Goal: Information Seeking & Learning: Find specific page/section

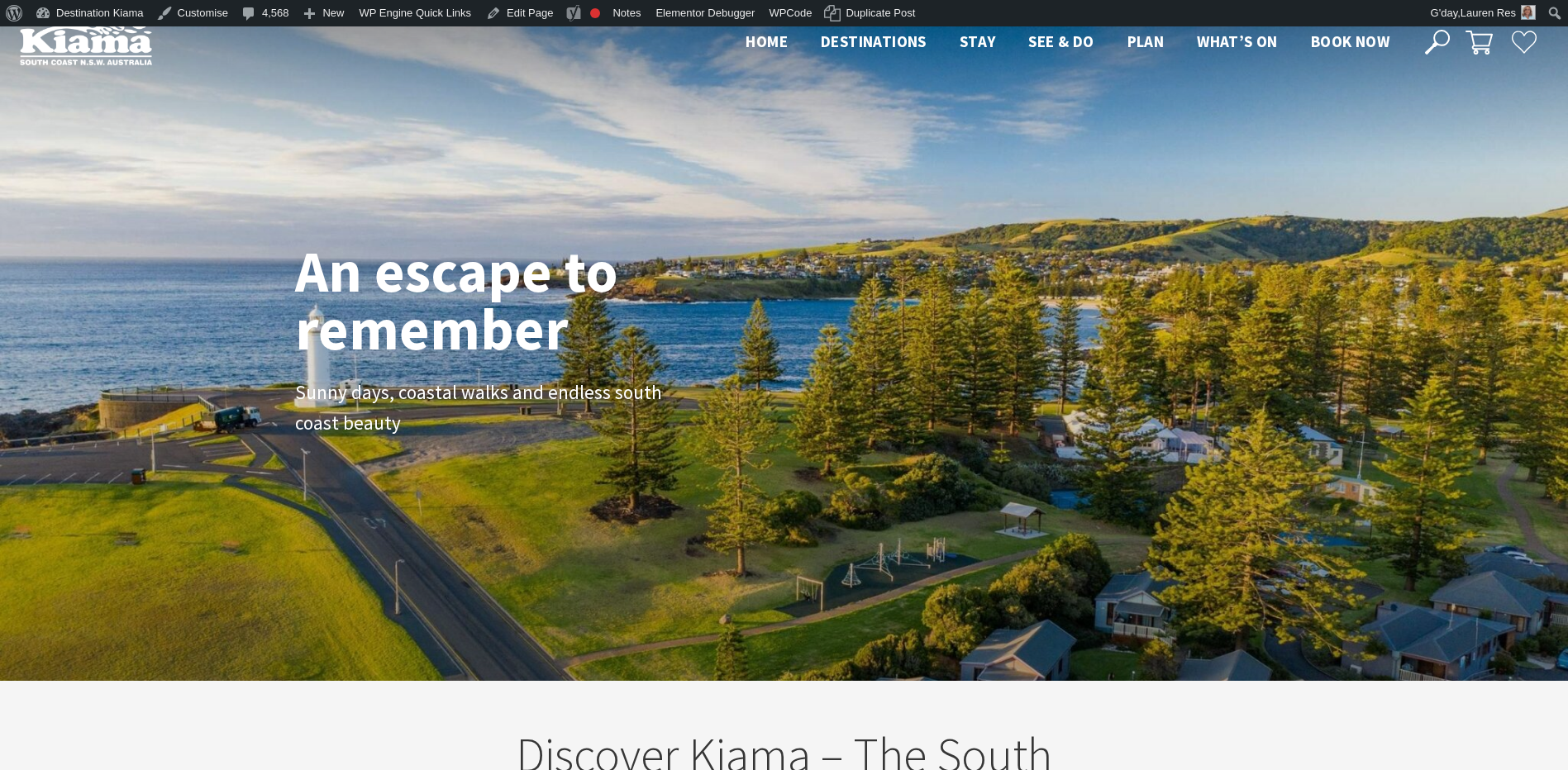
click at [1448, 42] on icon at bounding box center [1436, 42] width 25 height 25
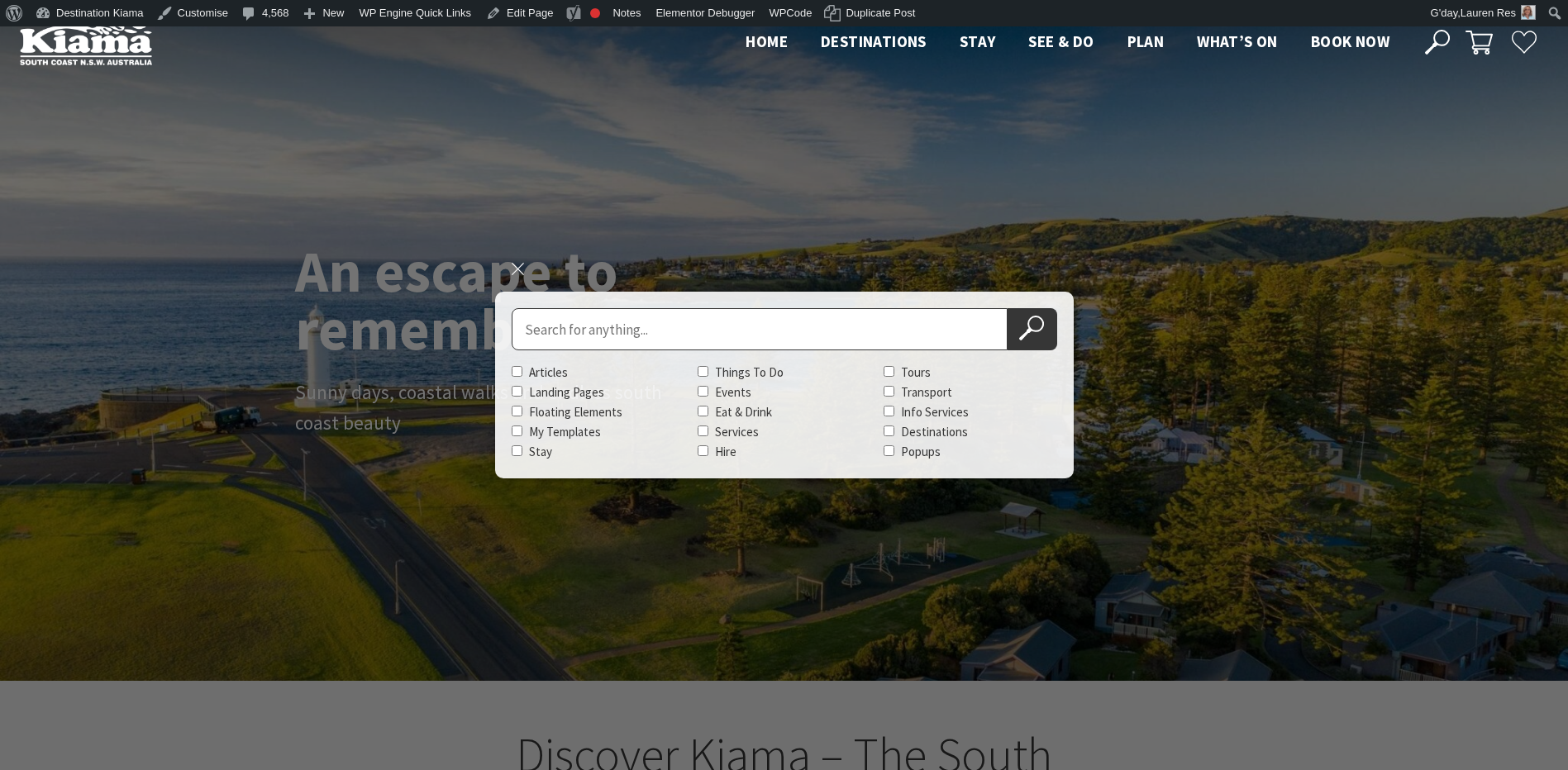
scroll to position [267, 1580]
click at [704, 335] on input "Search for" at bounding box center [759, 329] width 496 height 42
type input "spirits"
click at [1007, 308] on button "Search Now" at bounding box center [1032, 329] width 49 height 42
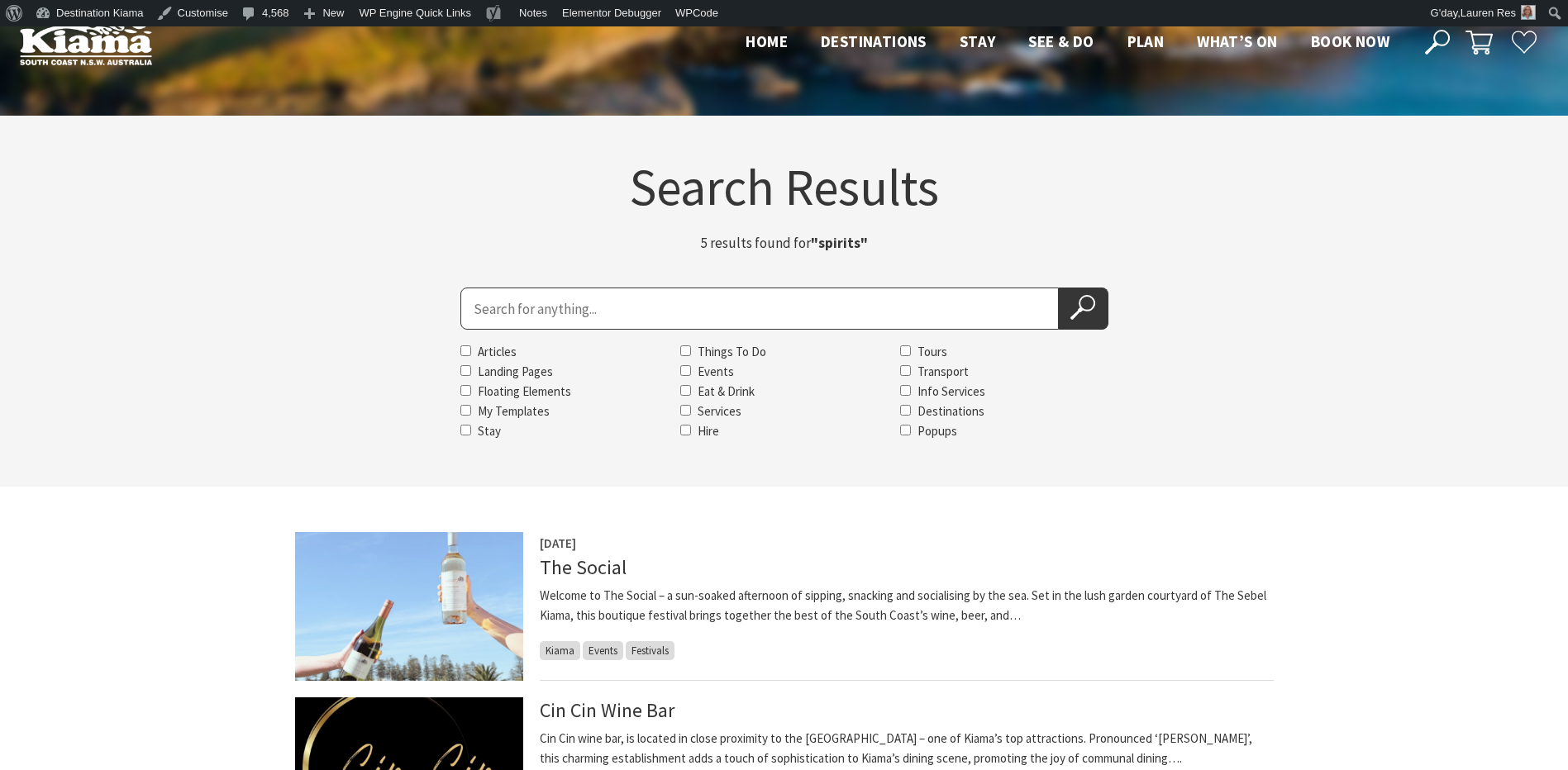
click at [568, 305] on input "Search for" at bounding box center [759, 309] width 599 height 42
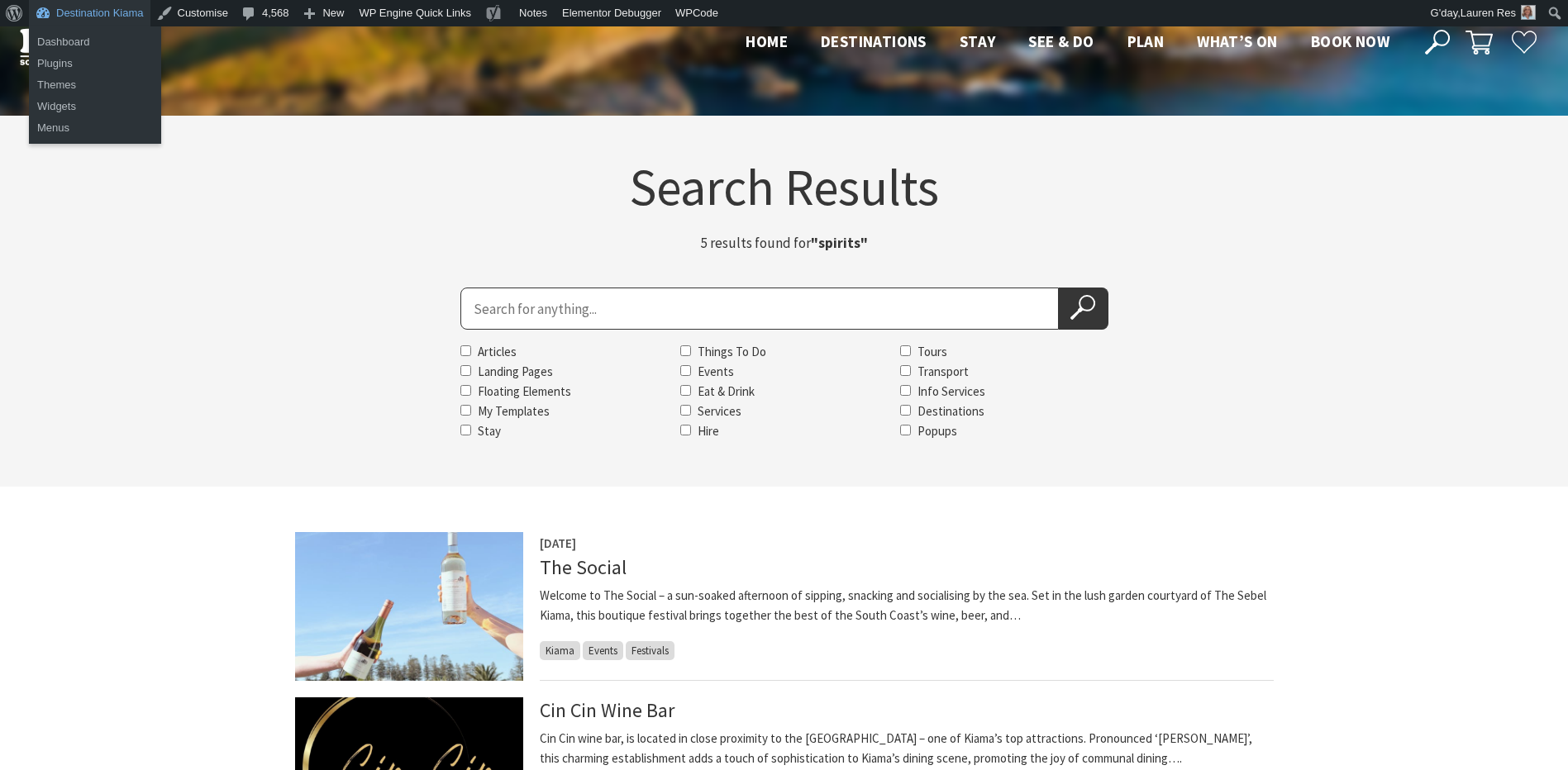
click at [115, 18] on link "Destination Kiama" at bounding box center [90, 13] width 122 height 26
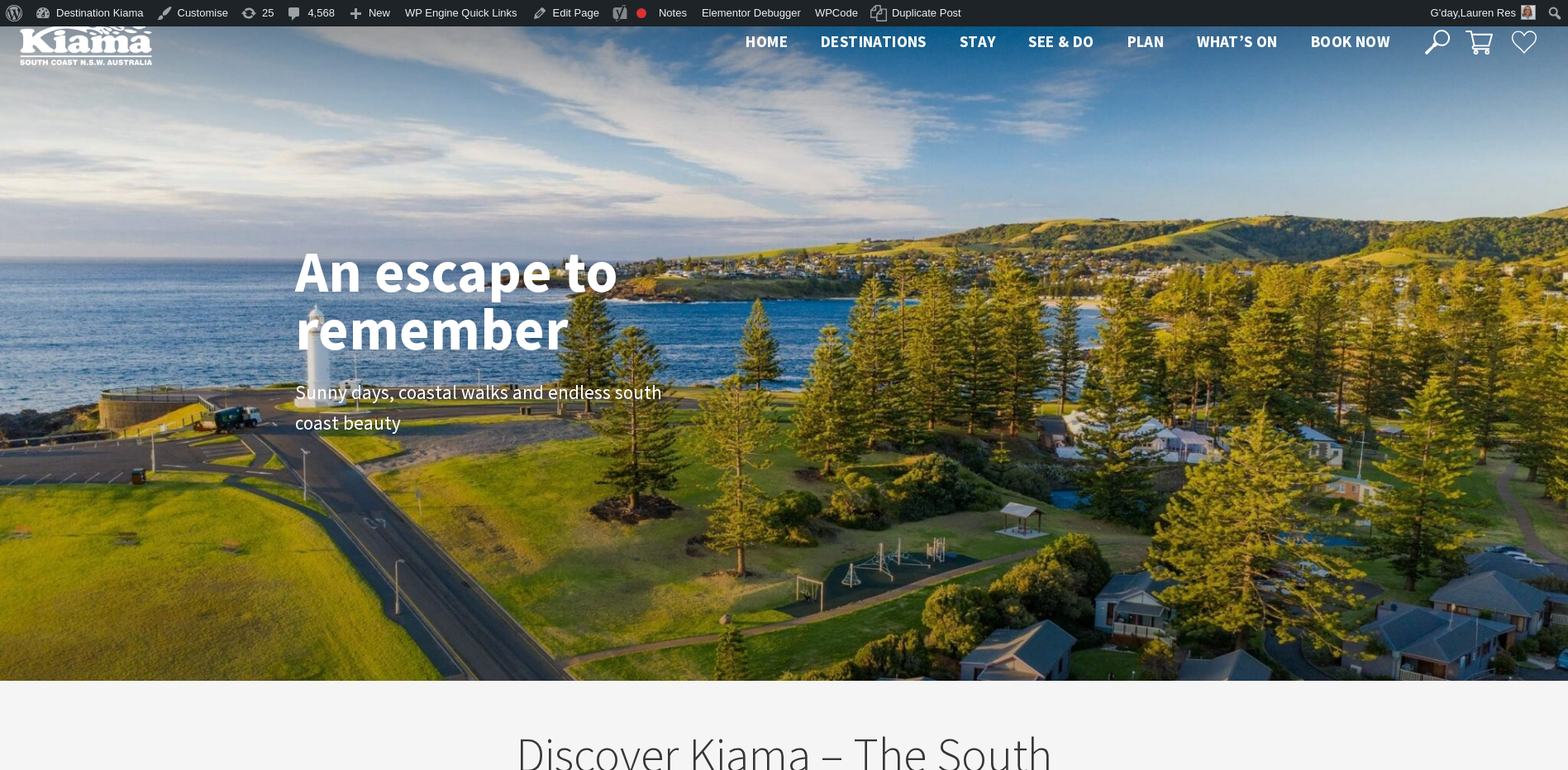
scroll to position [26, 1580]
click at [1440, 39] on icon at bounding box center [1436, 42] width 25 height 25
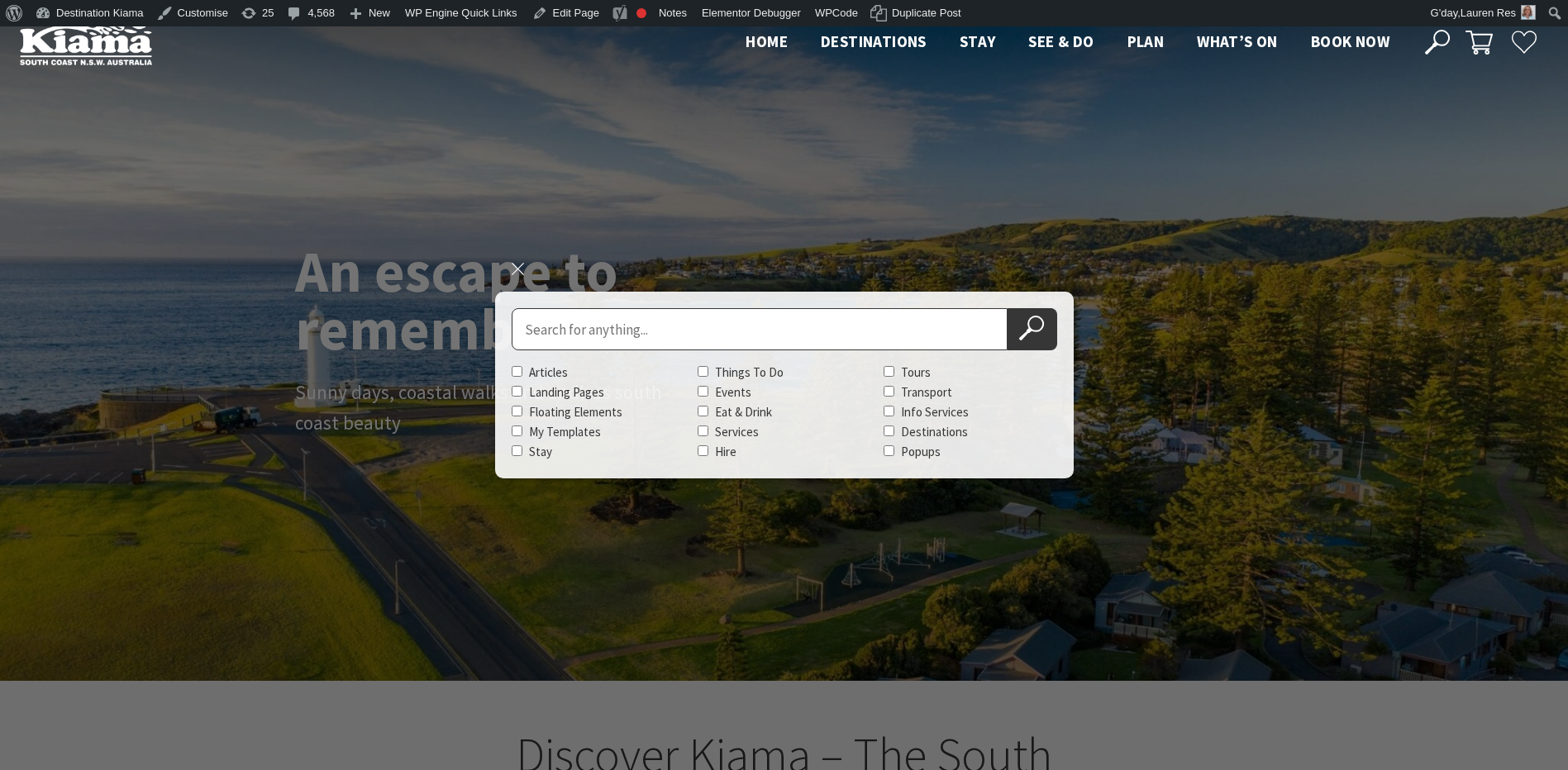
scroll to position [298, 1580]
click at [588, 338] on input "Search for" at bounding box center [759, 329] width 496 height 42
type input "history"
click at [1007, 308] on button "Search Now" at bounding box center [1032, 329] width 49 height 42
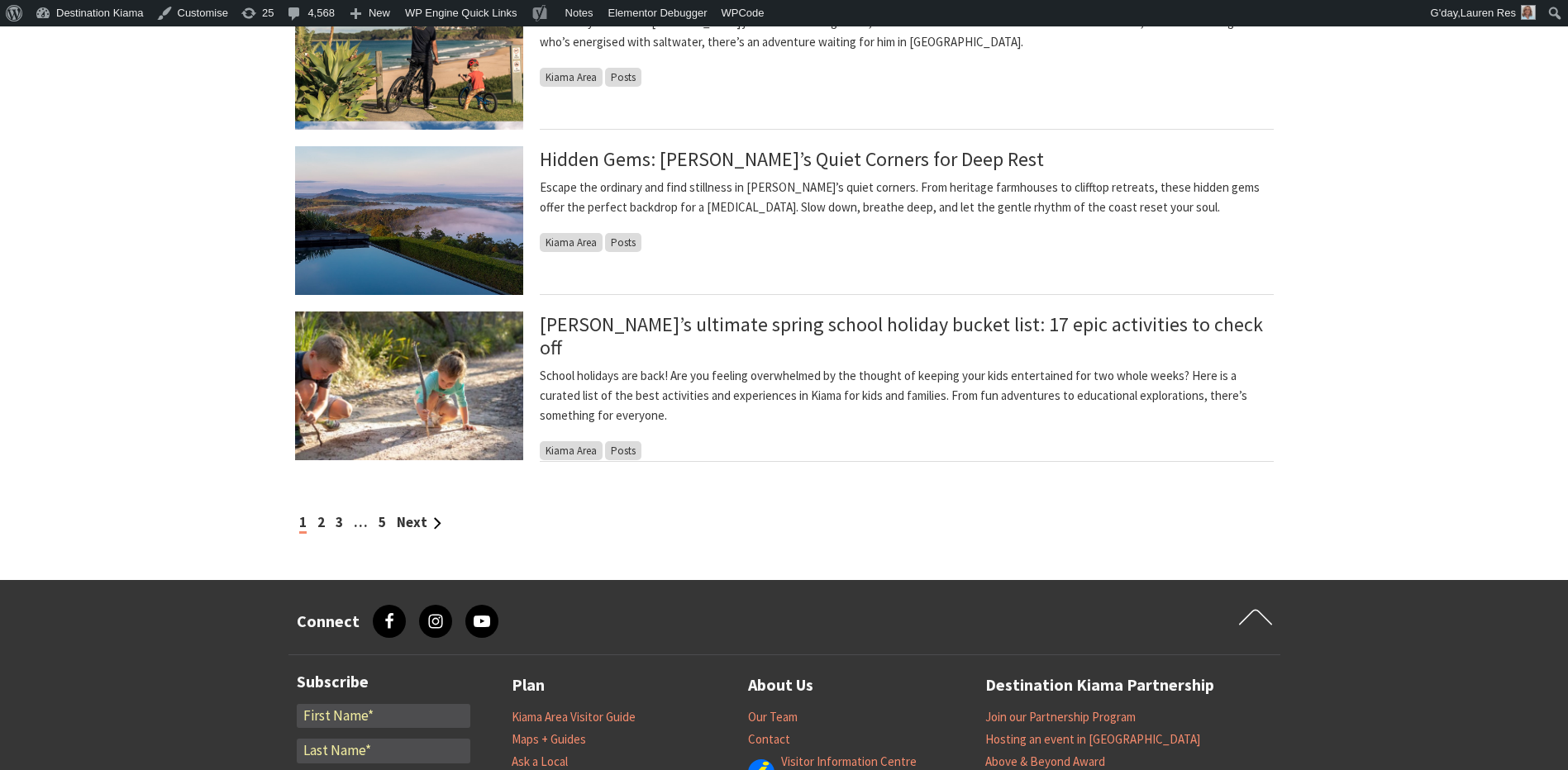
scroll to position [1487, 0]
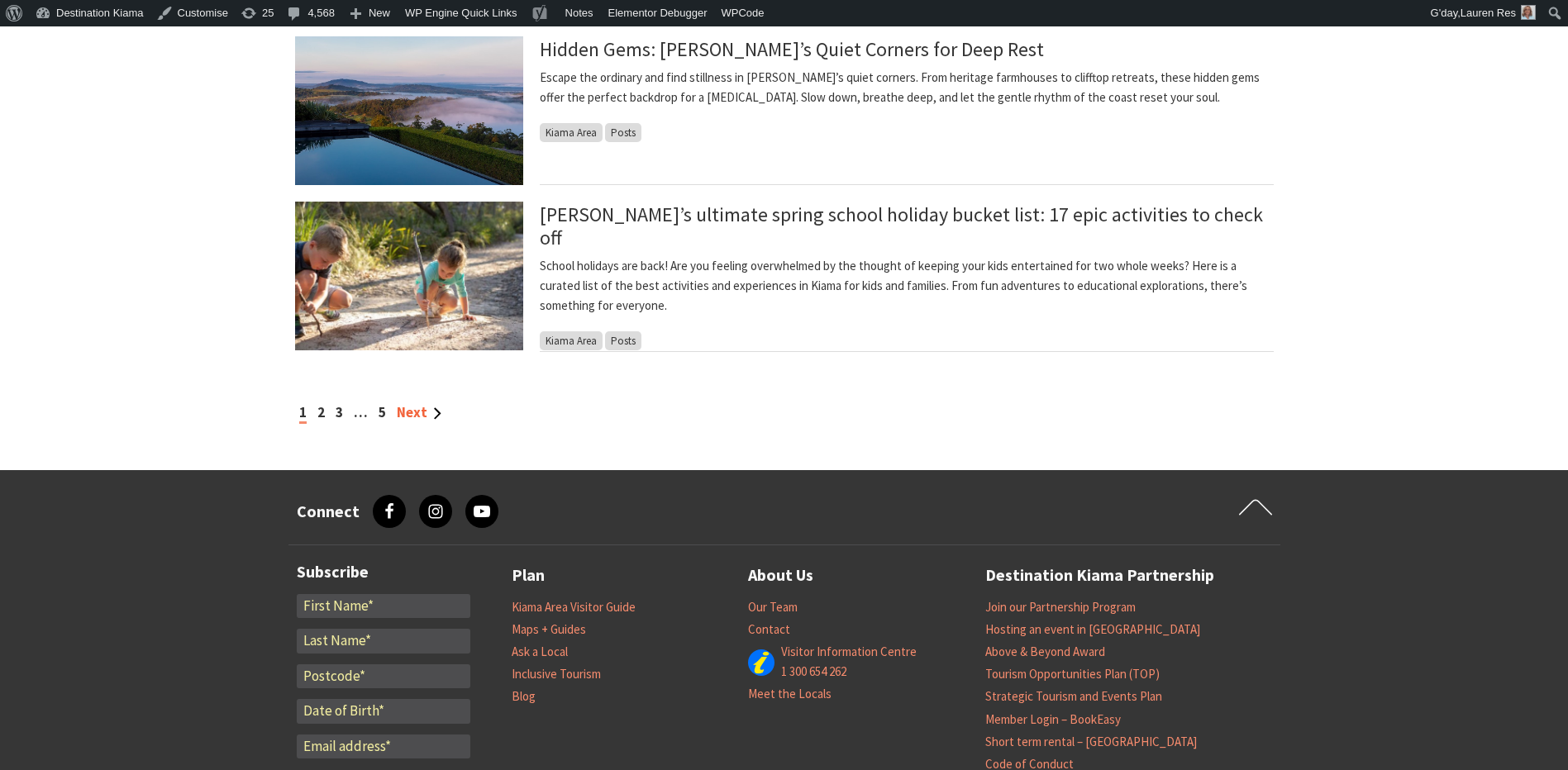
click at [415, 412] on link "Next" at bounding box center [418, 412] width 45 height 18
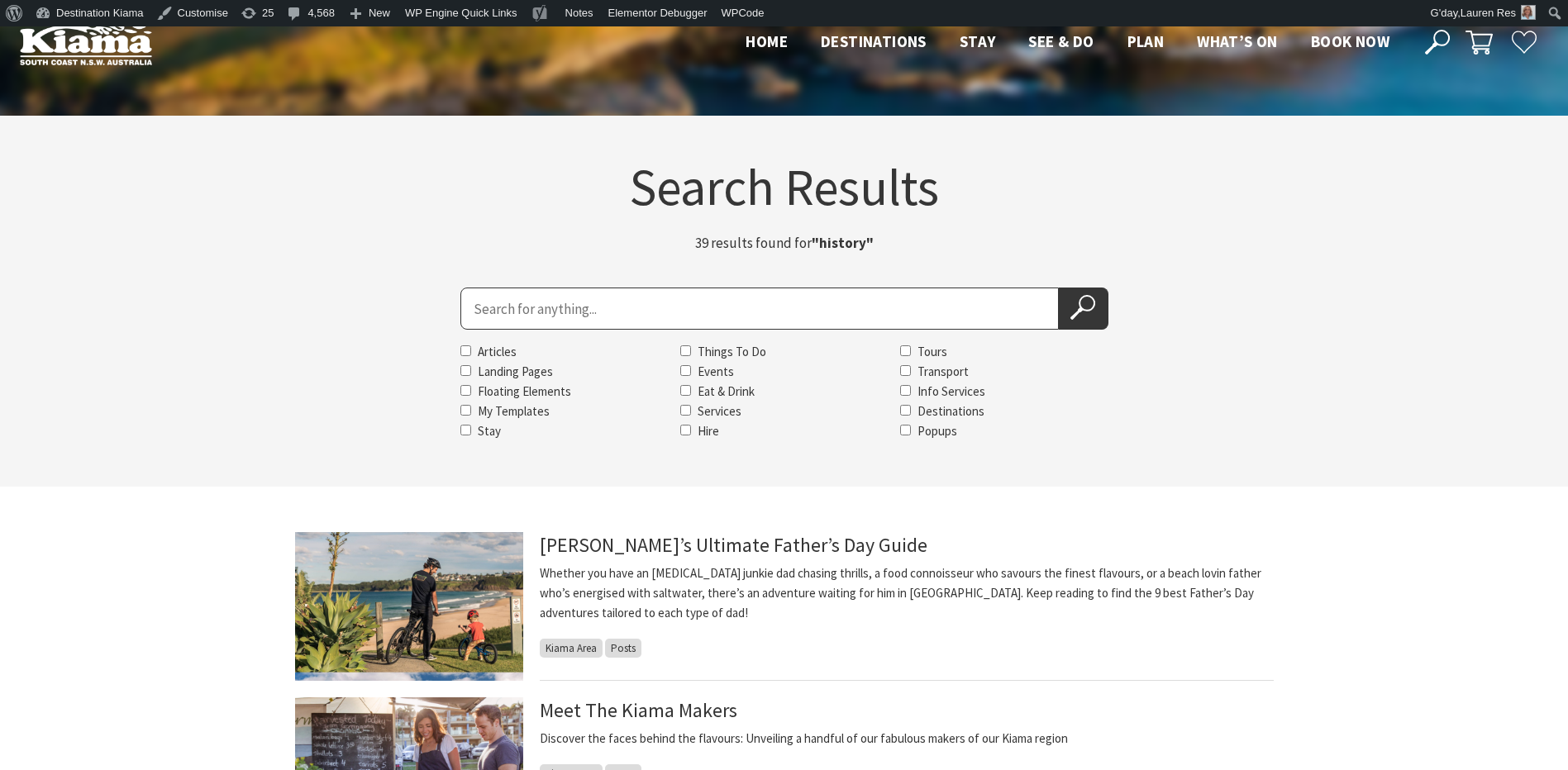
click at [568, 313] on input "Search for" at bounding box center [759, 309] width 599 height 42
type input "bowling"
click at [1058, 288] on button "Search Now" at bounding box center [1083, 309] width 49 height 42
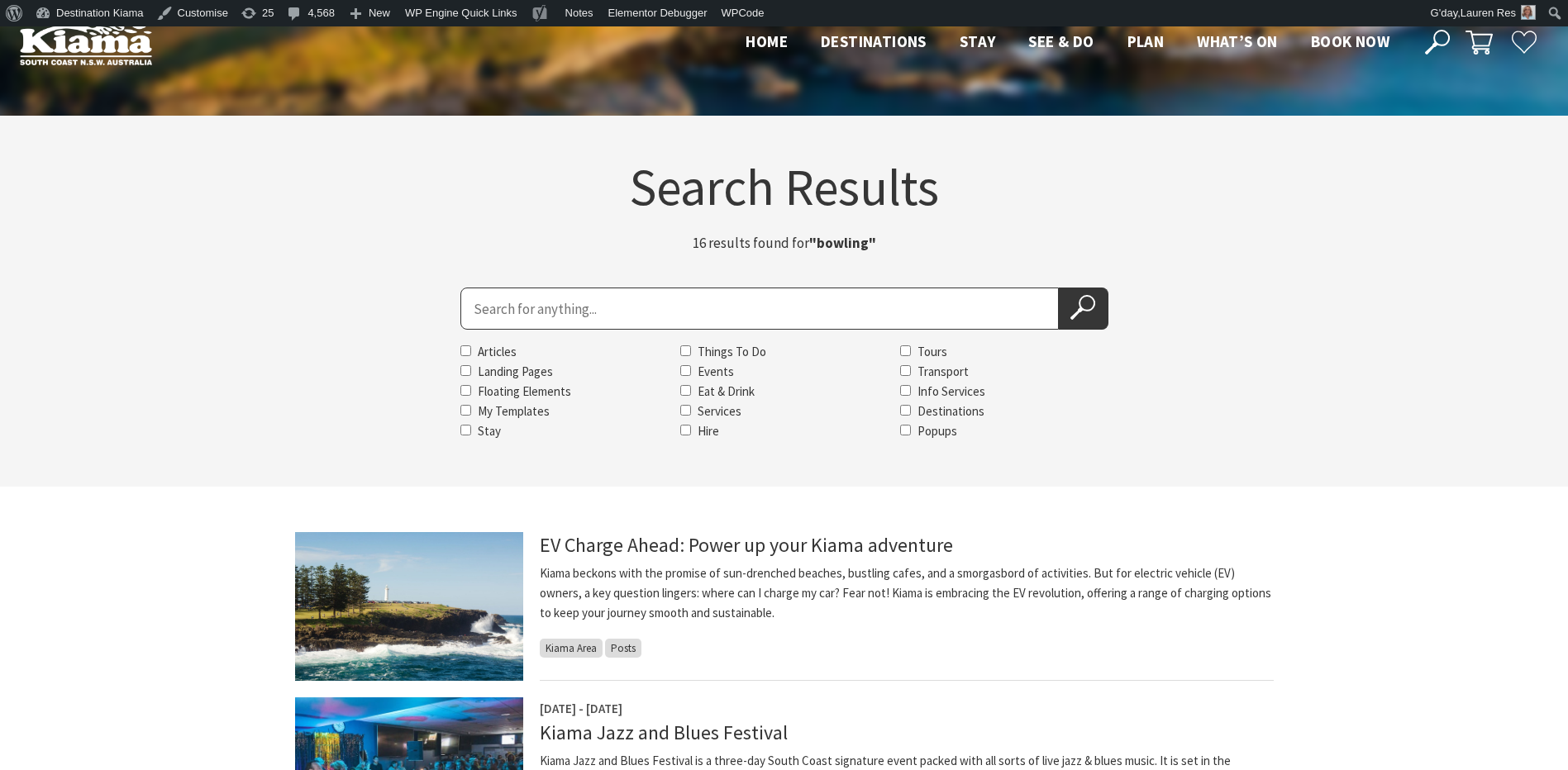
click at [522, 315] on input "Search for" at bounding box center [759, 309] width 599 height 42
type input "jaws"
click at [1058, 288] on button "Search Now" at bounding box center [1083, 309] width 49 height 42
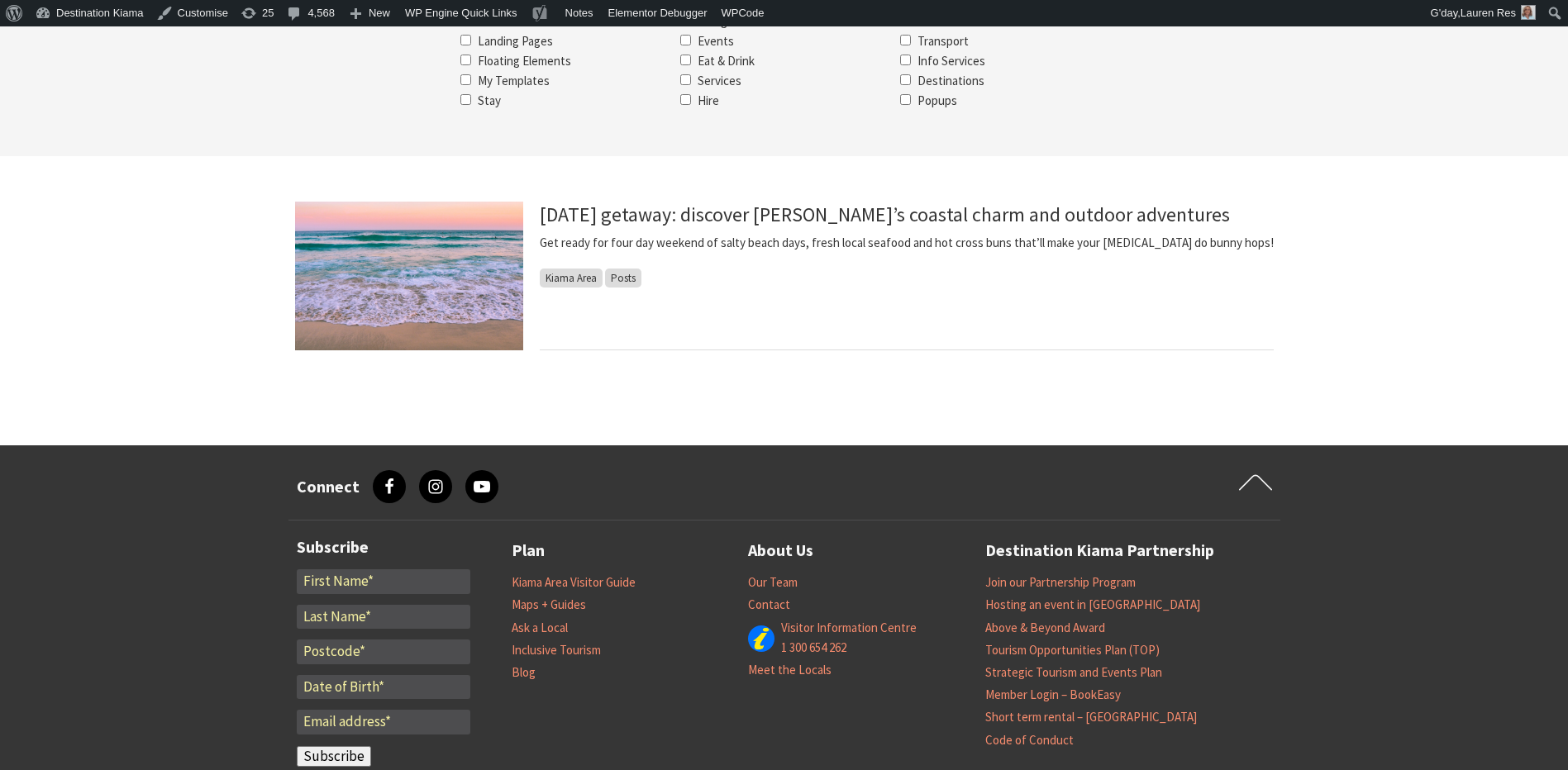
scroll to position [82, 0]
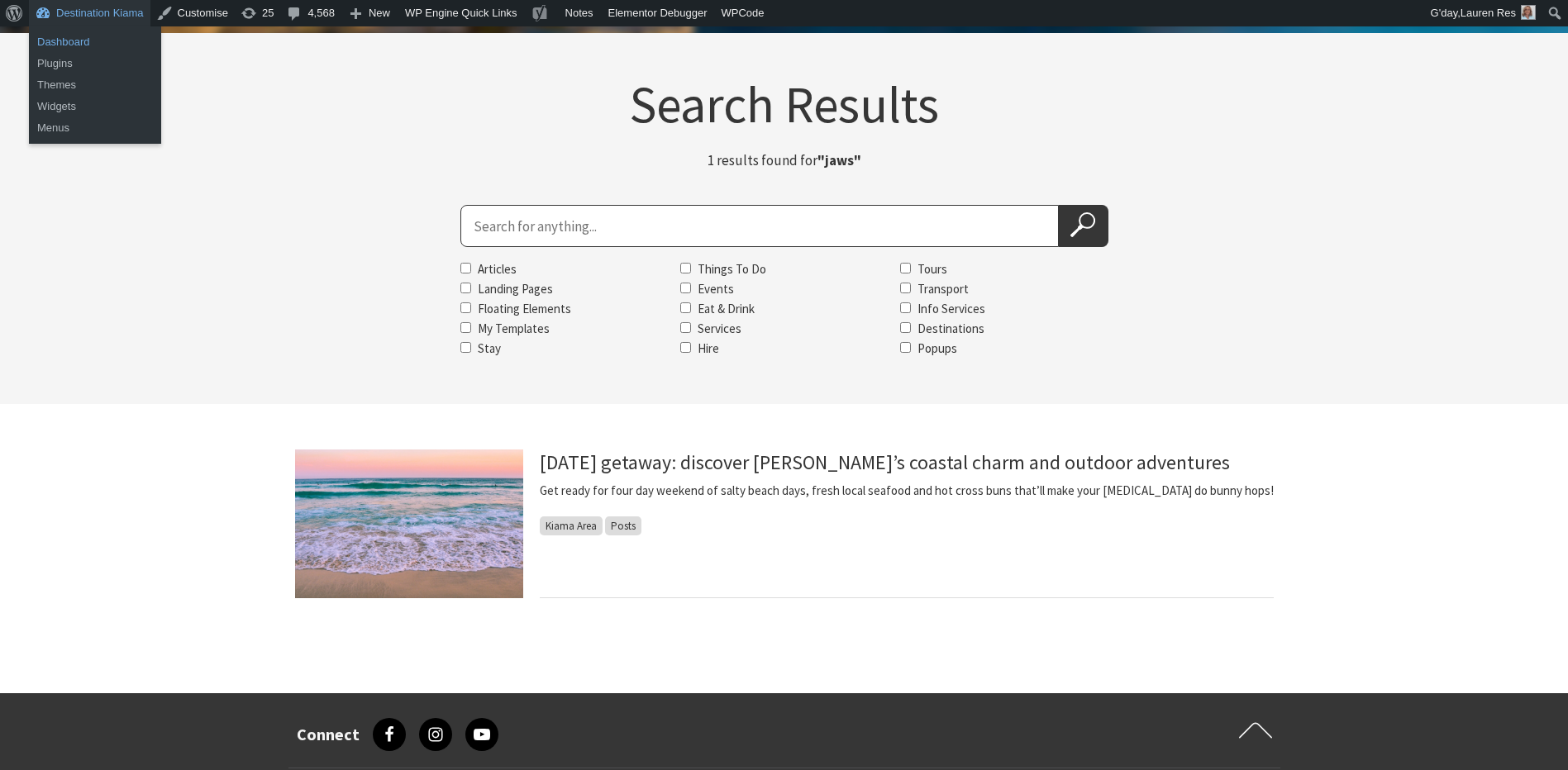
click at [67, 37] on link "Dashboard" at bounding box center [95, 42] width 132 height 22
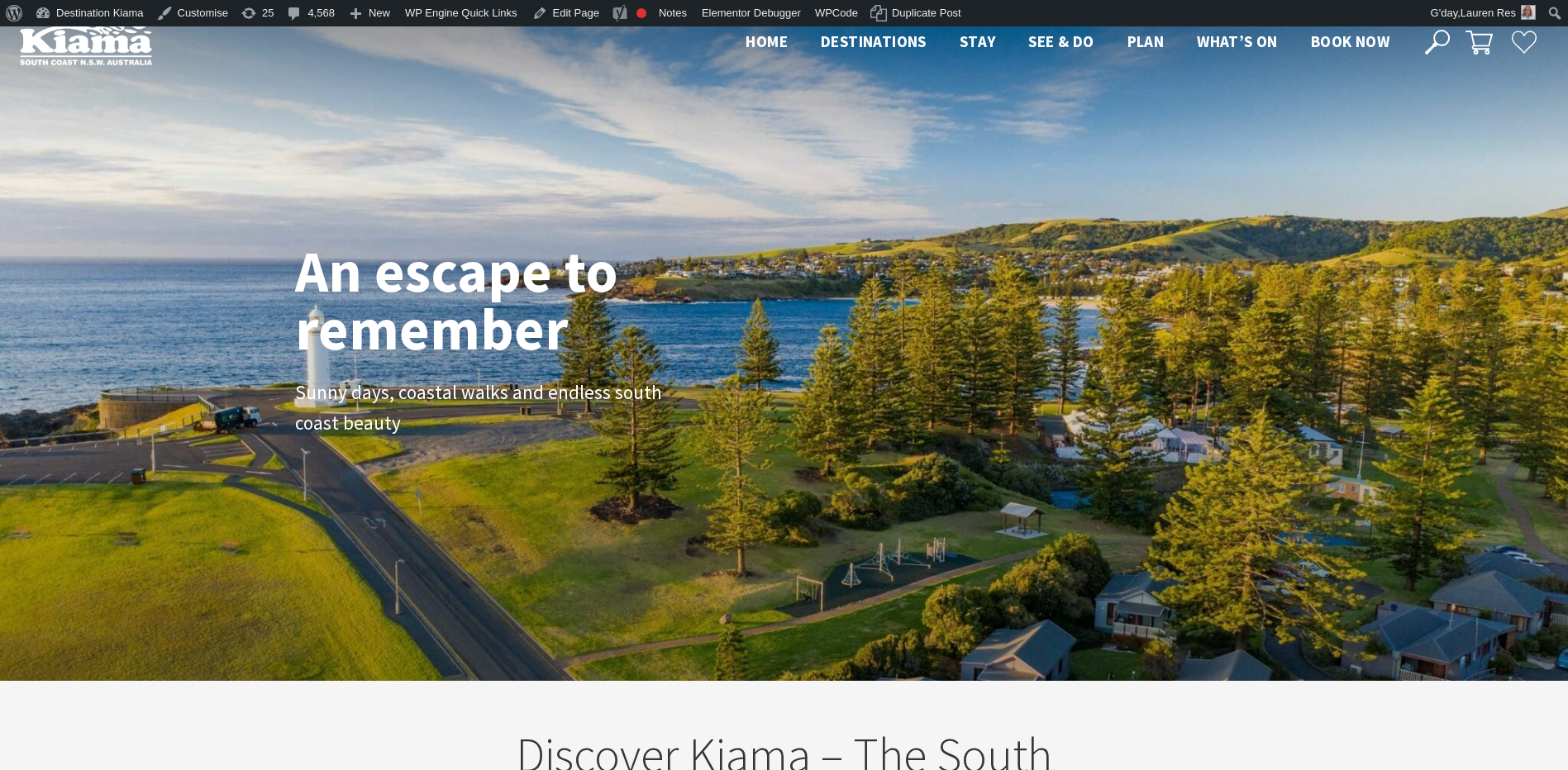
drag, startPoint x: 1426, startPoint y: 39, endPoint x: 1411, endPoint y: 42, distance: 15.3
click at [1425, 39] on icon at bounding box center [1436, 42] width 25 height 25
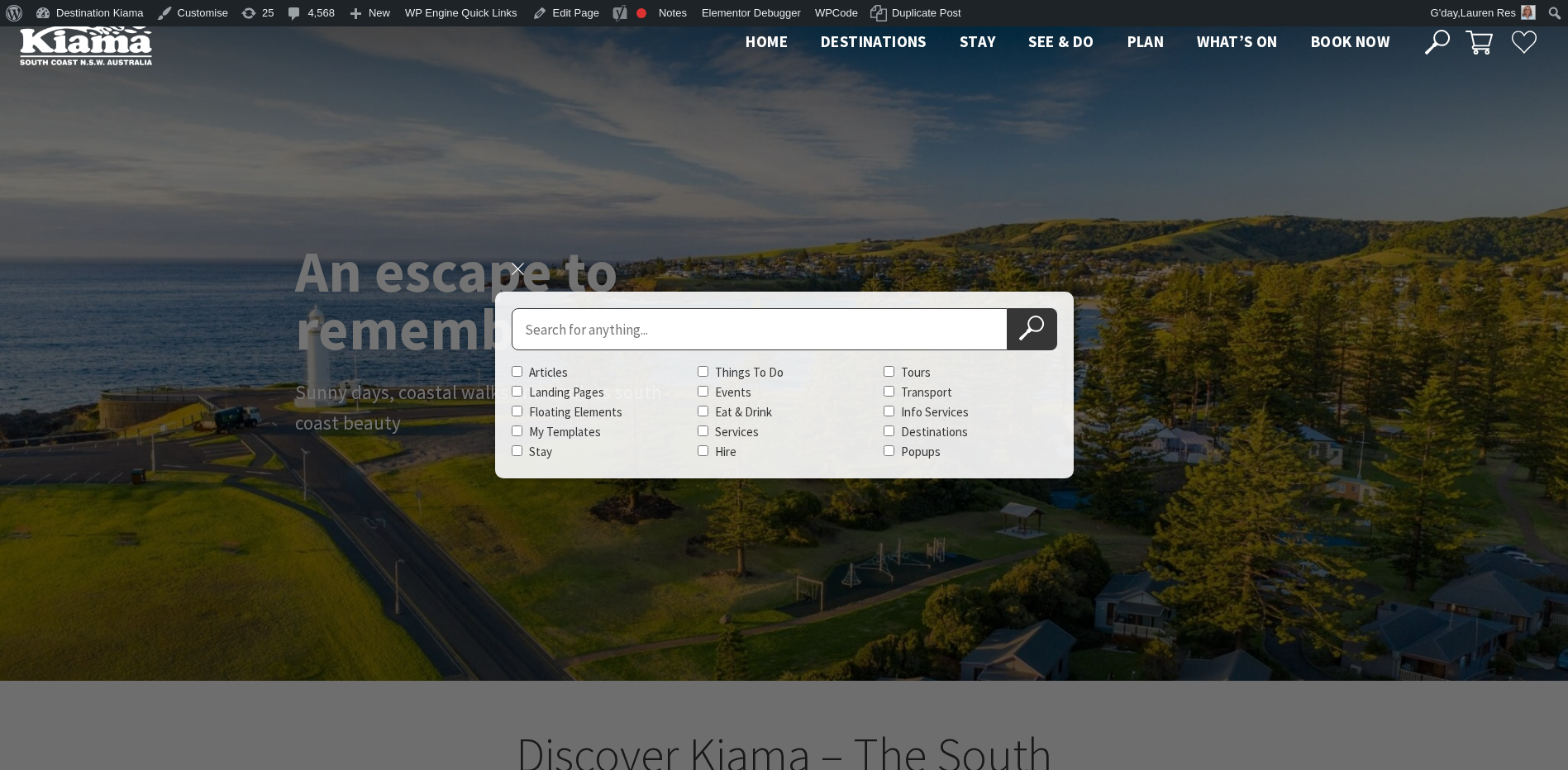
scroll to position [287, 1580]
click at [612, 332] on input "Search for" at bounding box center [759, 329] width 496 height 42
type input "kiama show"
click at [1007, 308] on button "Search Now" at bounding box center [1032, 329] width 49 height 42
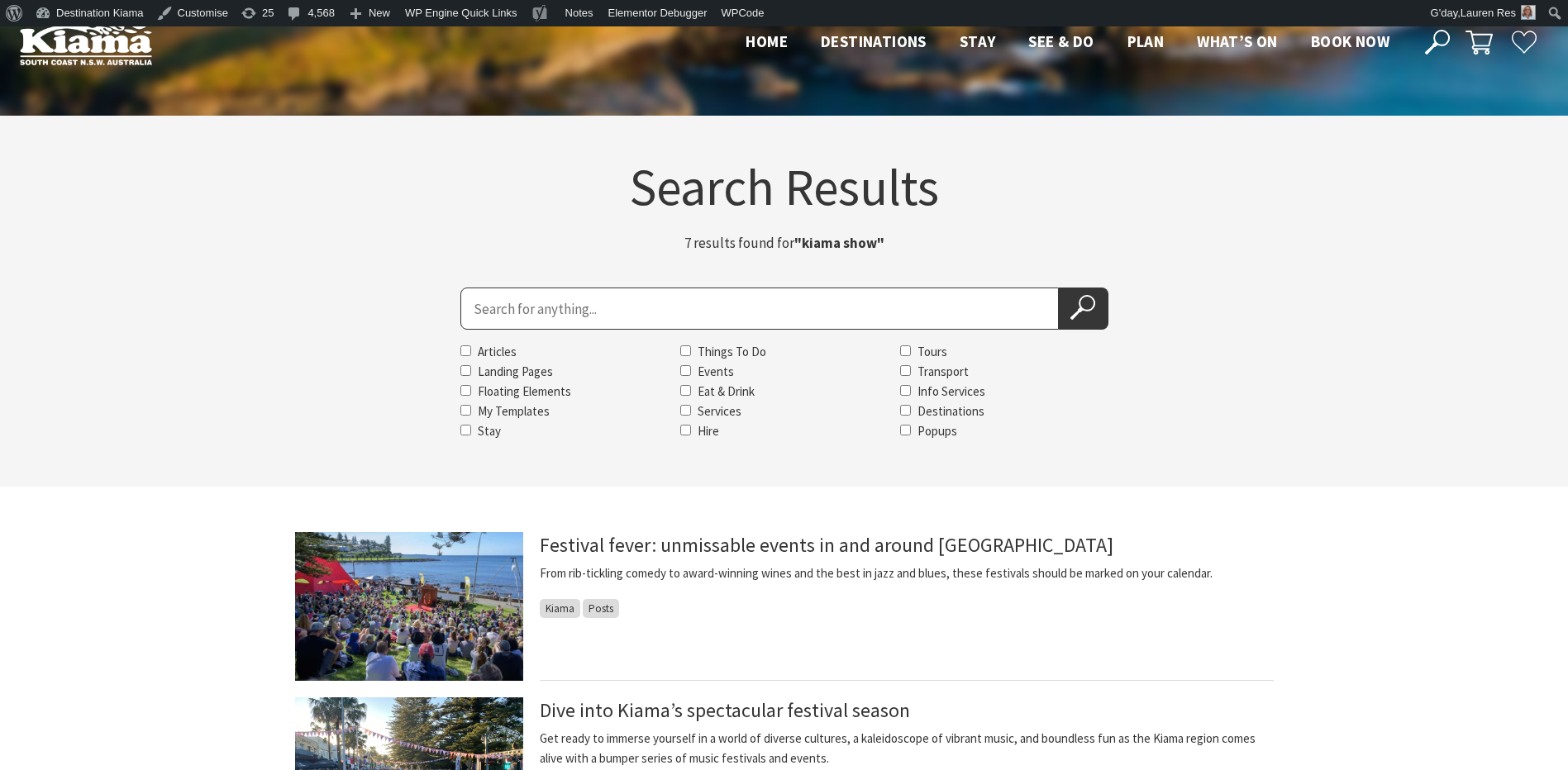
click at [593, 291] on input "Search for" at bounding box center [759, 309] width 599 height 42
type input "native"
click at [1058, 288] on button "Search Now" at bounding box center [1083, 309] width 49 height 42
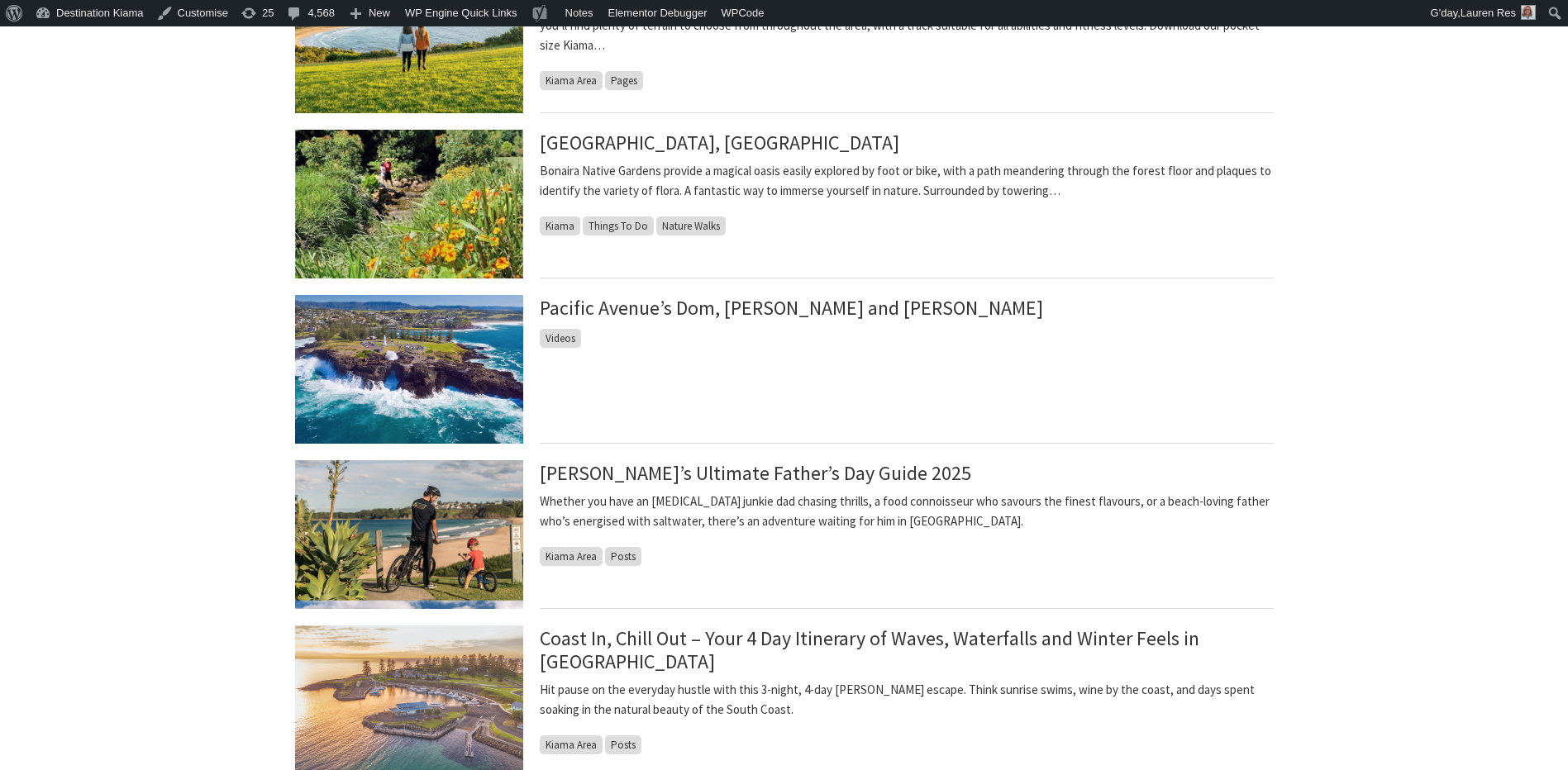
scroll to position [248, 0]
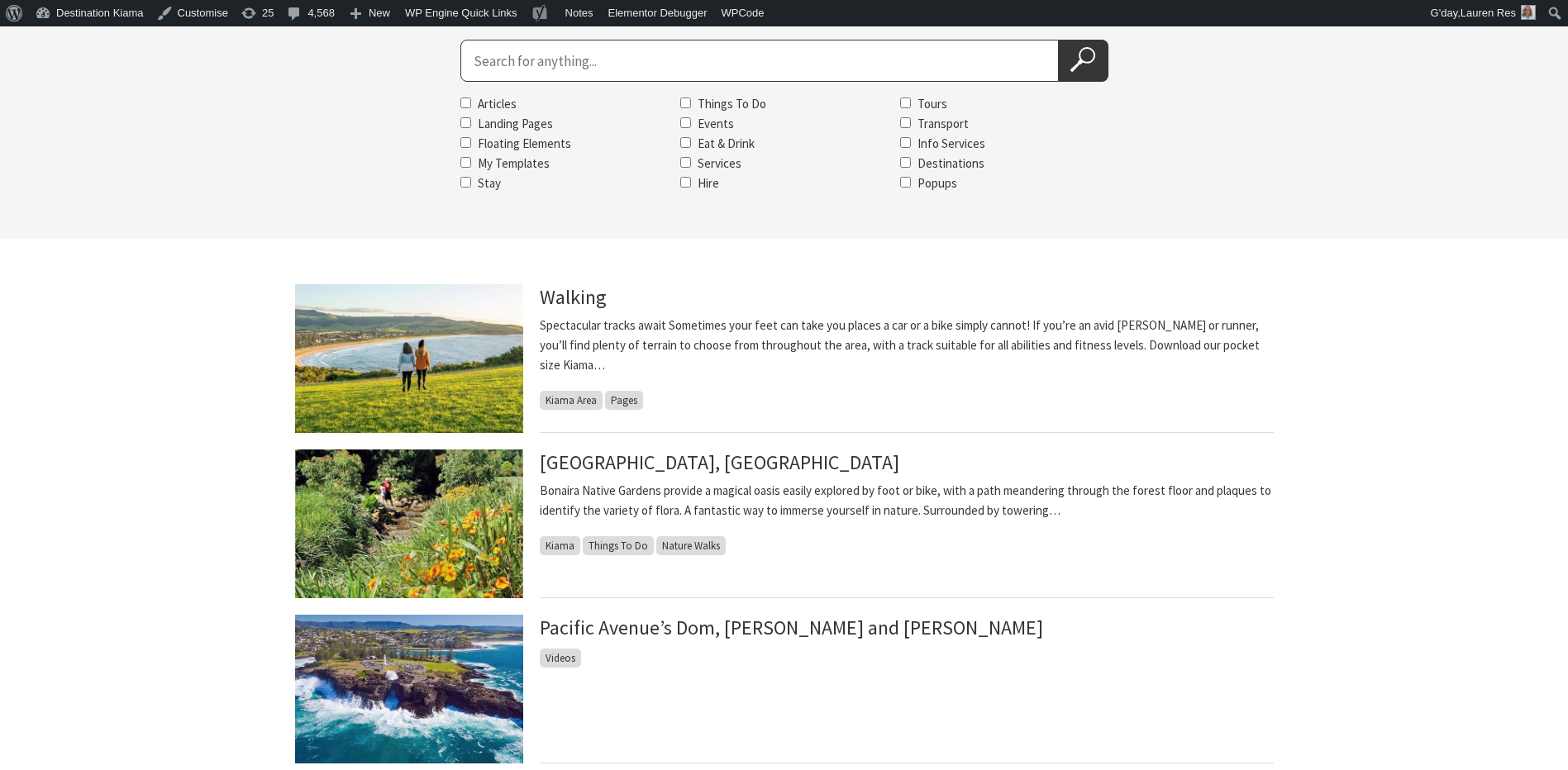
click at [637, 51] on input "Search for" at bounding box center [759, 60] width 599 height 42
type input "native cafe"
click at [1058, 39] on button "Search Now" at bounding box center [1083, 60] width 49 height 42
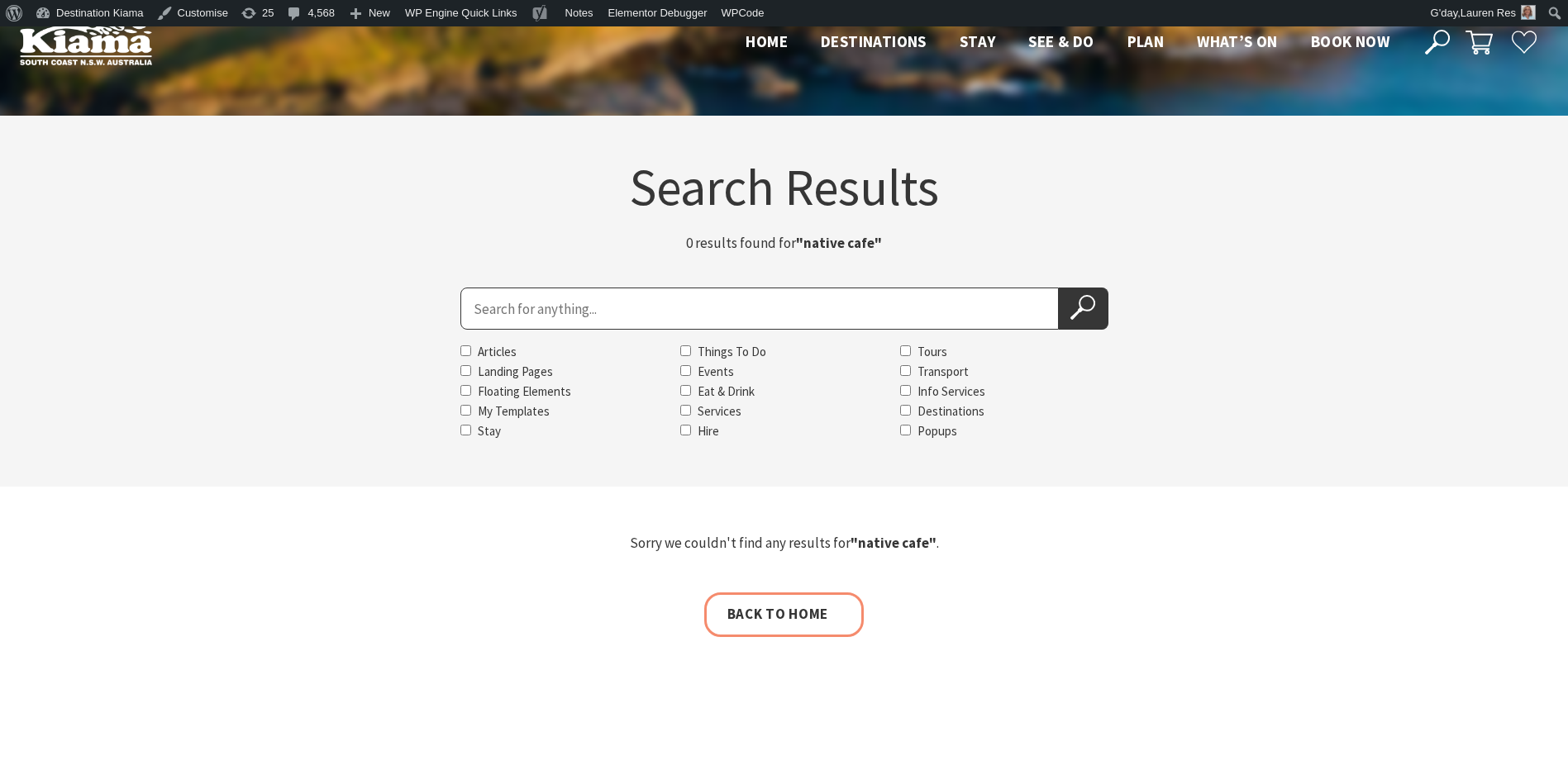
click at [579, 305] on input "Search for" at bounding box center [759, 309] width 599 height 42
type input "pilot"
click at [1058, 288] on button "Search Now" at bounding box center [1083, 309] width 49 height 42
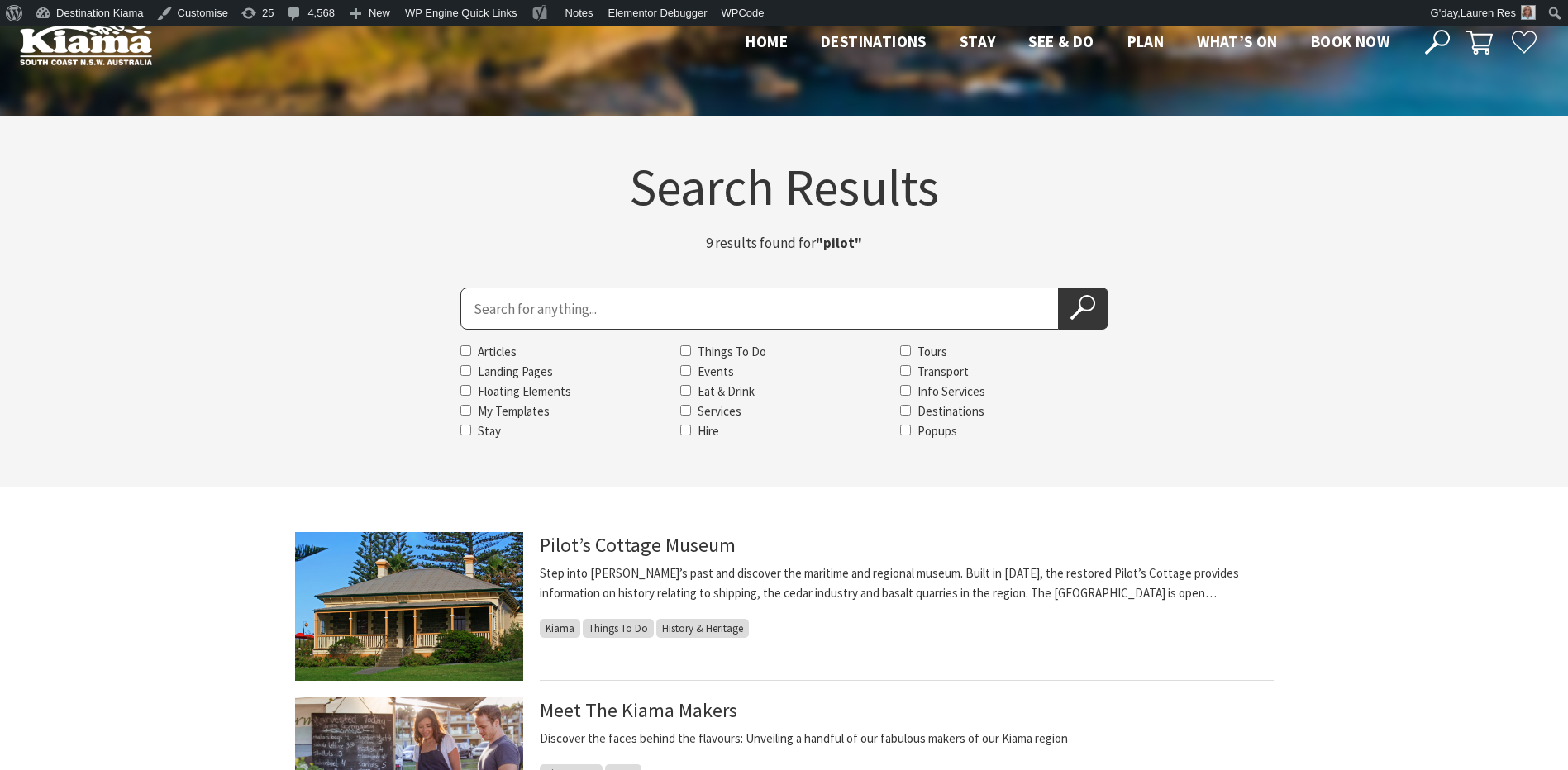
click at [472, 324] on input "Search for" at bounding box center [759, 309] width 599 height 42
type input "seabreeze"
click at [1058, 288] on button "Search Now" at bounding box center [1083, 309] width 49 height 42
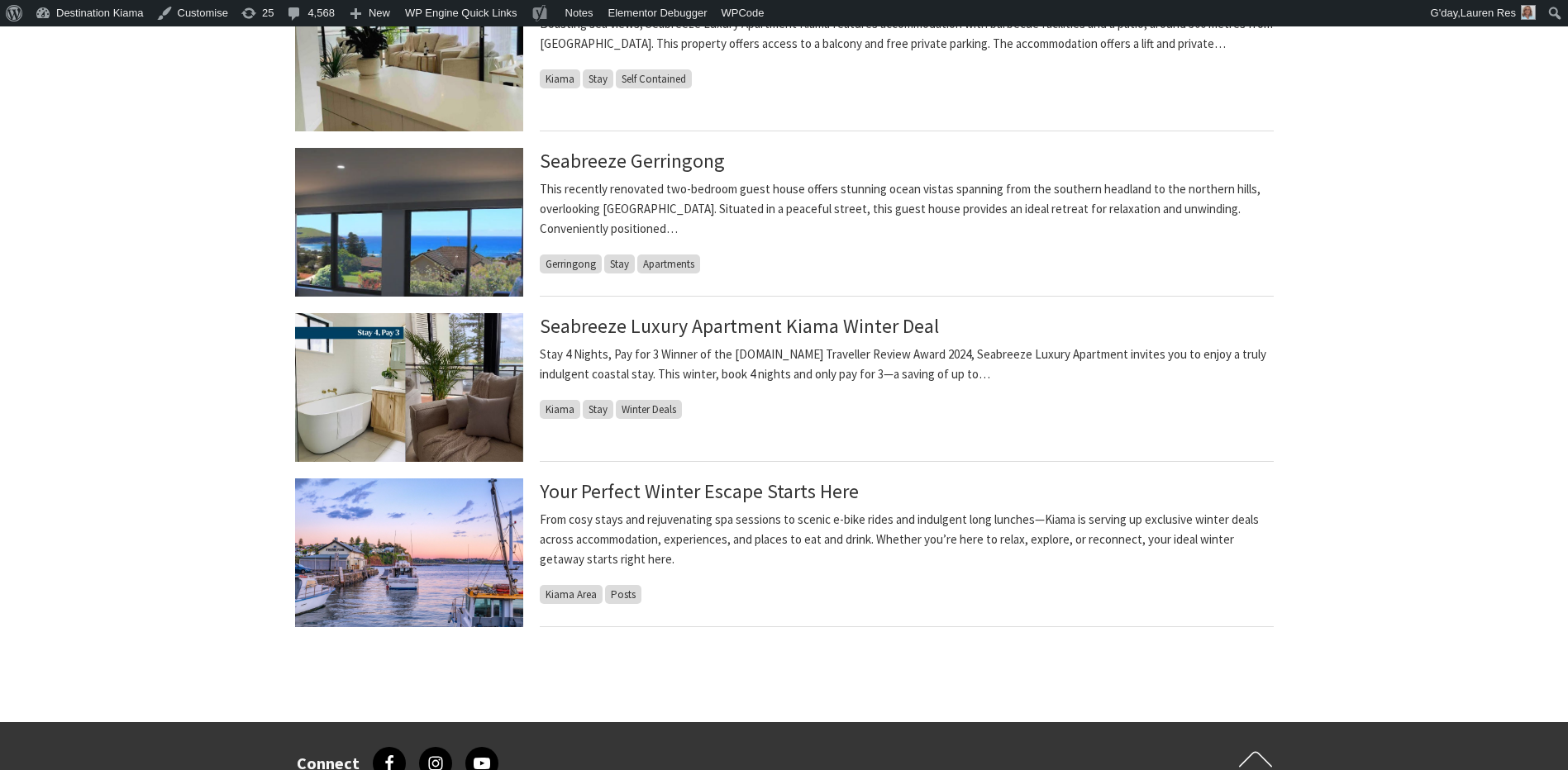
scroll to position [578, 0]
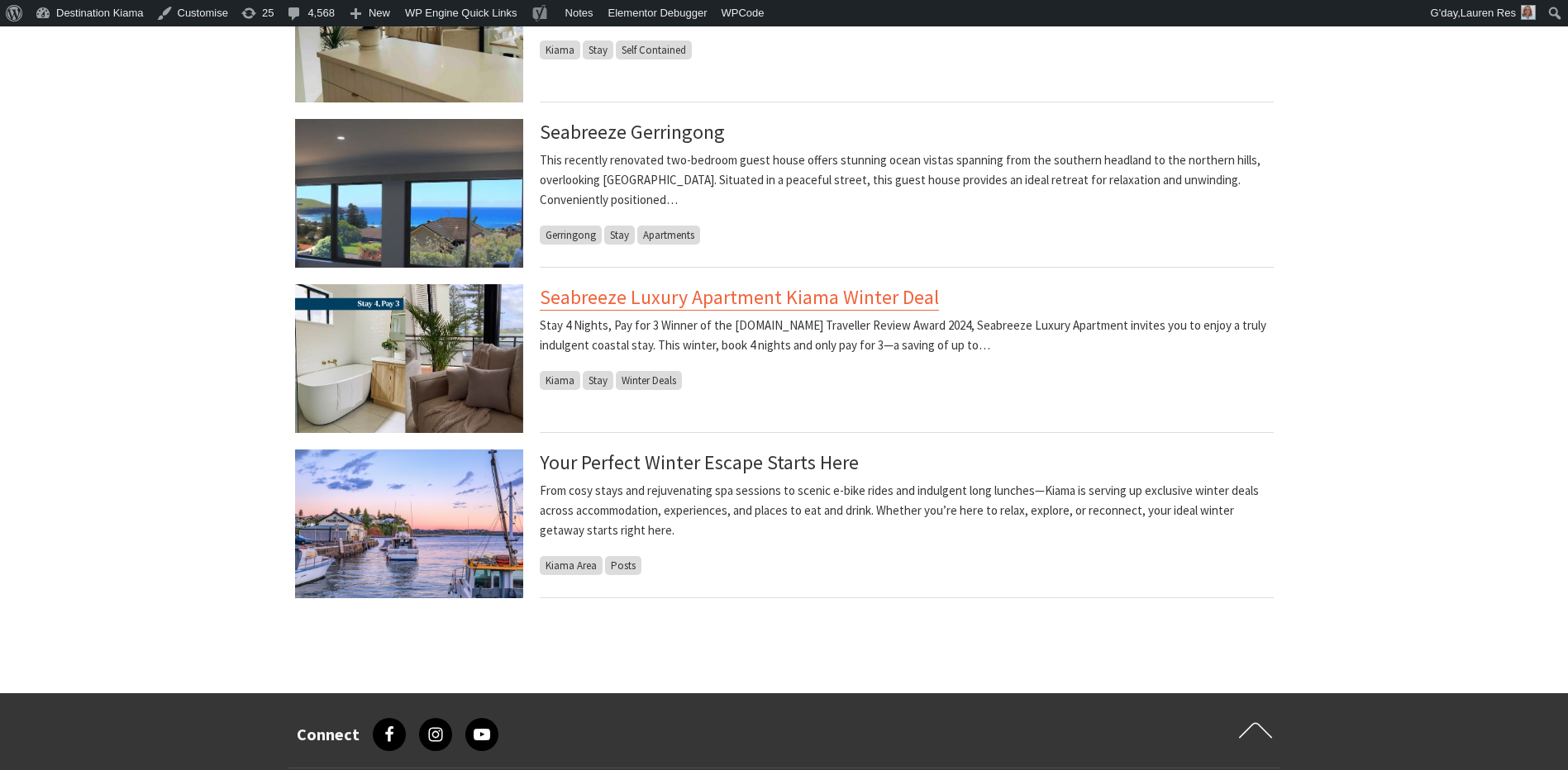
click at [732, 300] on link "Seabreeze Luxury Apartment Kiama Winter Deal" at bounding box center [739, 297] width 399 height 26
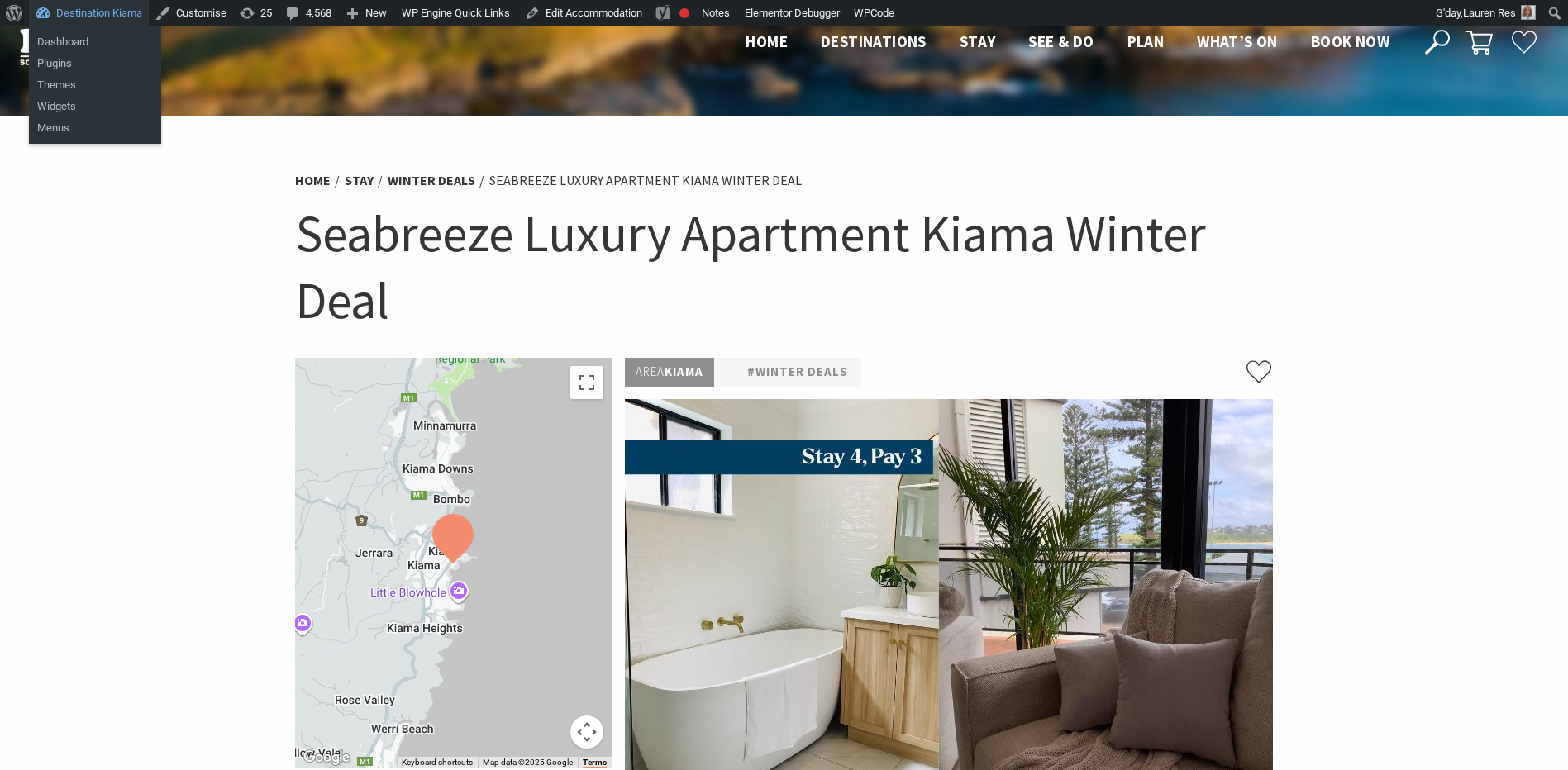
click at [108, 19] on link "Destination Kiama" at bounding box center [89, 13] width 120 height 26
